Goal: Entertainment & Leisure: Consume media (video, audio)

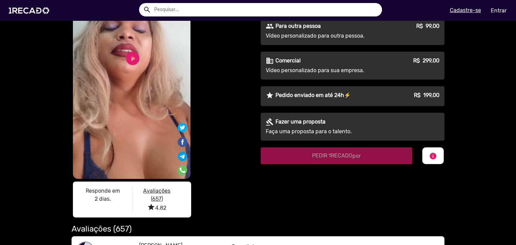
scroll to position [60, 0]
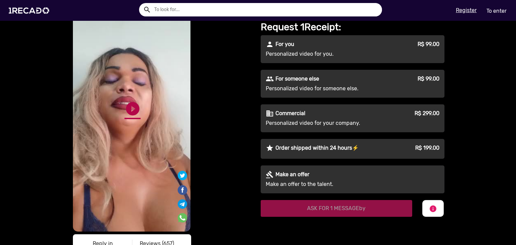
click at [131, 111] on font "play_circle_filled" at bounding box center [133, 109] width 16 height 16
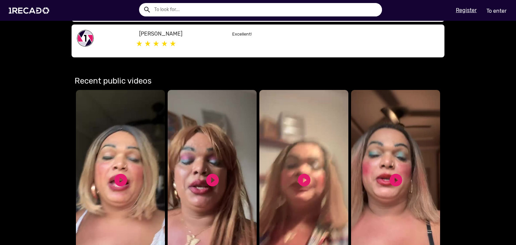
scroll to position [391, 0]
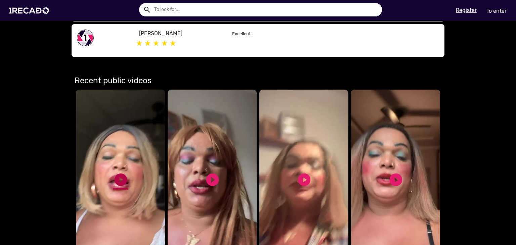
click at [116, 172] on font "play_circle_filled" at bounding box center [120, 179] width 15 height 15
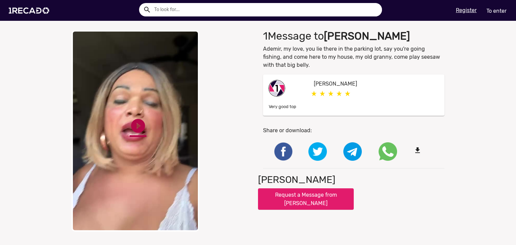
click at [136, 129] on font "play_circle_filled" at bounding box center [138, 126] width 17 height 17
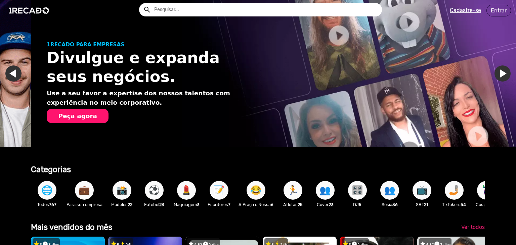
scroll to position [0, 516]
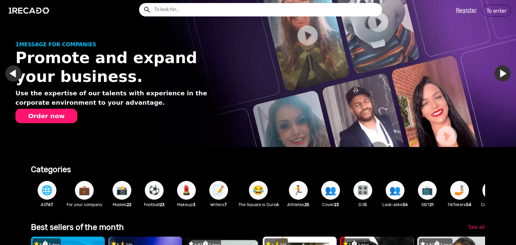
click at [227, 96] on img "Gallery" at bounding box center [258, 73] width 516 height 147
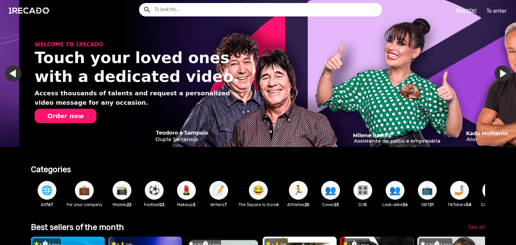
scroll to position [0, 1028]
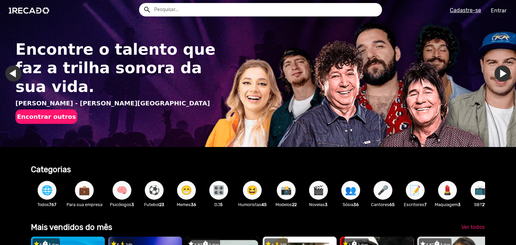
scroll to position [0, 384]
